Goal: Task Accomplishment & Management: Manage account settings

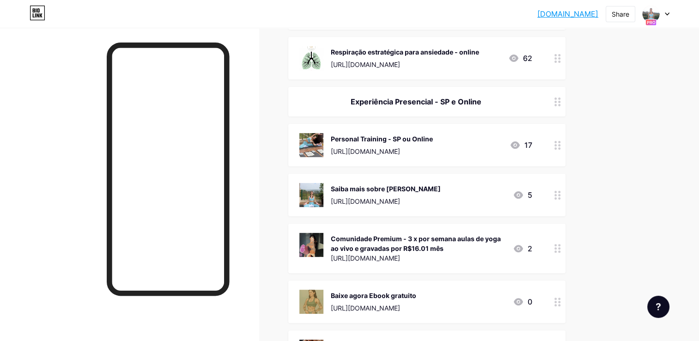
scroll to position [431, 0]
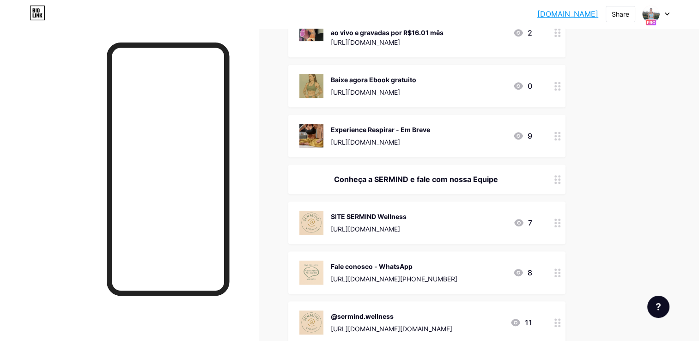
click at [457, 262] on div "Fale conosco - WhatsApp" at bounding box center [394, 267] width 127 height 10
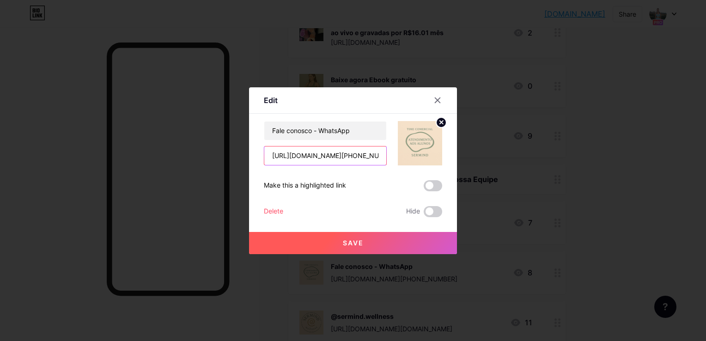
click at [329, 156] on input "[URL][DOMAIN_NAME][PHONE_NUMBER]" at bounding box center [325, 155] width 122 height 18
click at [356, 237] on button "Save" at bounding box center [353, 243] width 208 height 22
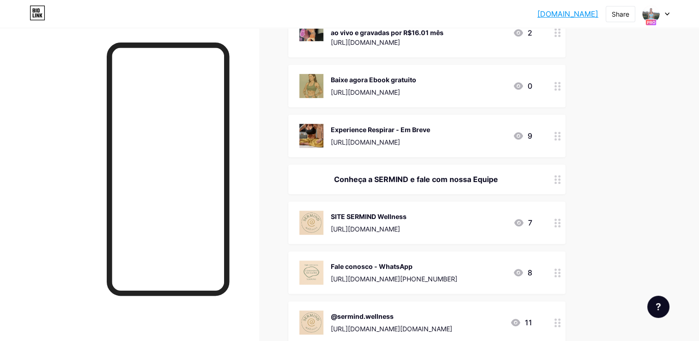
click at [393, 317] on div "@sermind.wellness" at bounding box center [392, 316] width 122 height 10
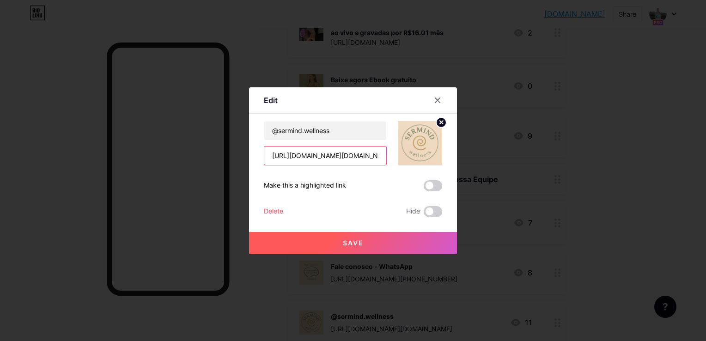
click at [336, 158] on input "[URL][DOMAIN_NAME][DOMAIN_NAME]" at bounding box center [325, 155] width 122 height 18
click at [372, 243] on button "Save" at bounding box center [353, 243] width 208 height 22
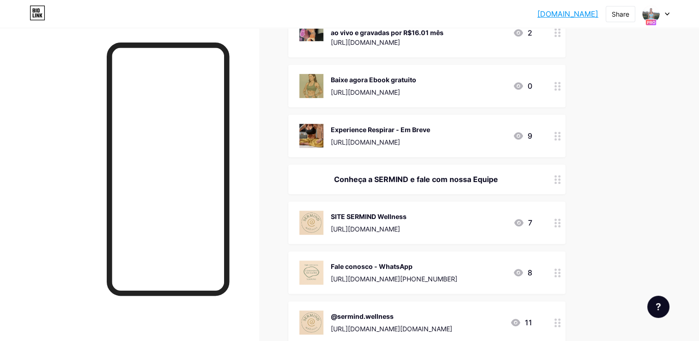
click at [571, 12] on link "[DOMAIN_NAME]" at bounding box center [567, 13] width 61 height 11
click at [394, 271] on div "Fale conosco - WhatsApp [URL][DOMAIN_NAME][PHONE_NUMBER]" at bounding box center [394, 273] width 127 height 24
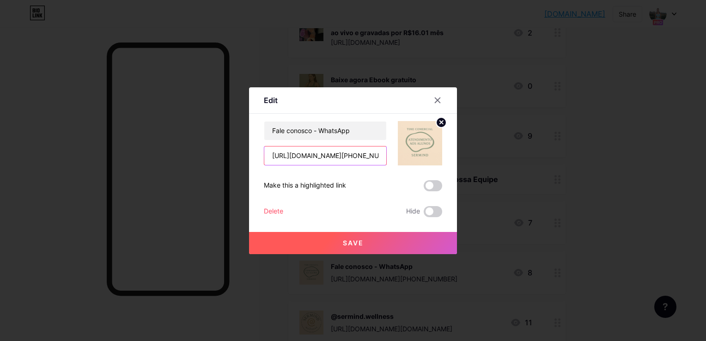
click at [344, 156] on input "[URL][DOMAIN_NAME][PHONE_NUMBER]" at bounding box center [325, 155] width 122 height 18
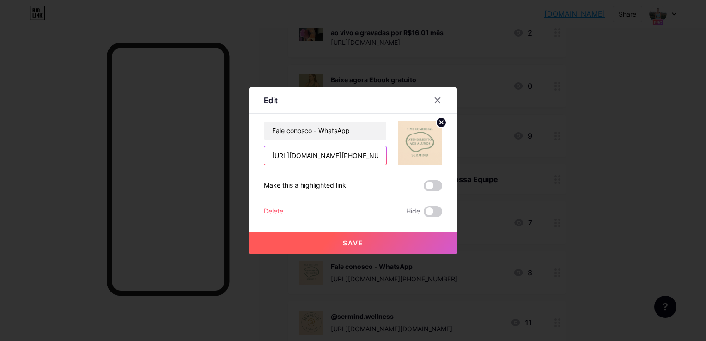
click at [355, 158] on input "[URL][DOMAIN_NAME][PHONE_NUMBER]" at bounding box center [325, 155] width 122 height 18
click at [354, 156] on input "[URL][DOMAIN_NAME][PHONE_NUMBER]" at bounding box center [325, 155] width 122 height 18
drag, startPoint x: 354, startPoint y: 156, endPoint x: 348, endPoint y: 239, distance: 83.5
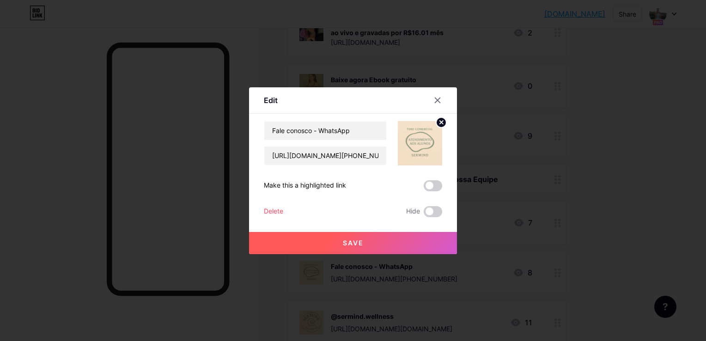
click at [348, 239] on span "Save" at bounding box center [353, 243] width 21 height 8
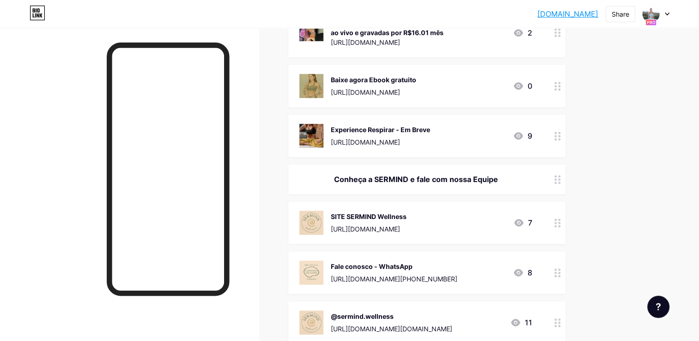
click at [397, 276] on div "[URL][DOMAIN_NAME][PHONE_NUMBER]" at bounding box center [394, 279] width 127 height 10
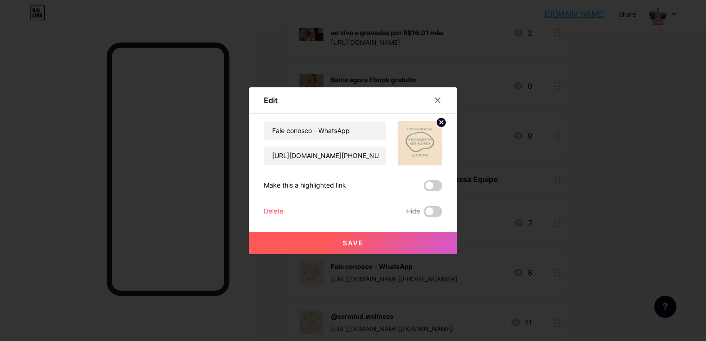
click at [601, 217] on div at bounding box center [353, 170] width 706 height 341
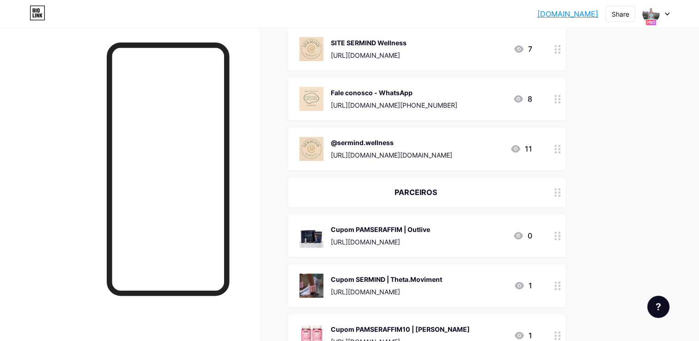
scroll to position [647, 0]
